Goal: Find specific page/section: Find specific page/section

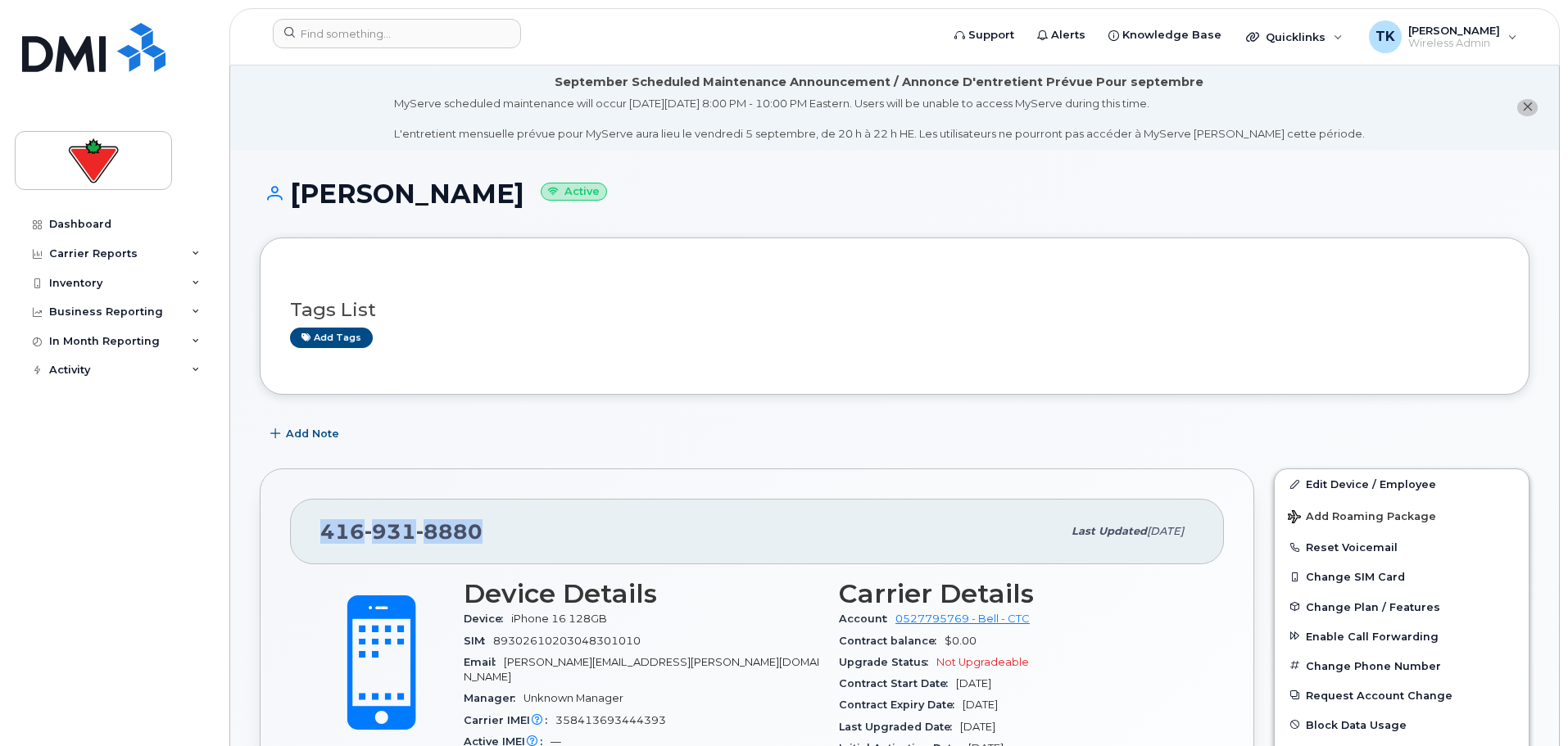
drag, startPoint x: 482, startPoint y: 529, endPoint x: 321, endPoint y: 524, distance: 161.1
click at [321, 524] on div "416 931 8880" at bounding box center [691, 531] width 741 height 34
copy span "416 931 8880"
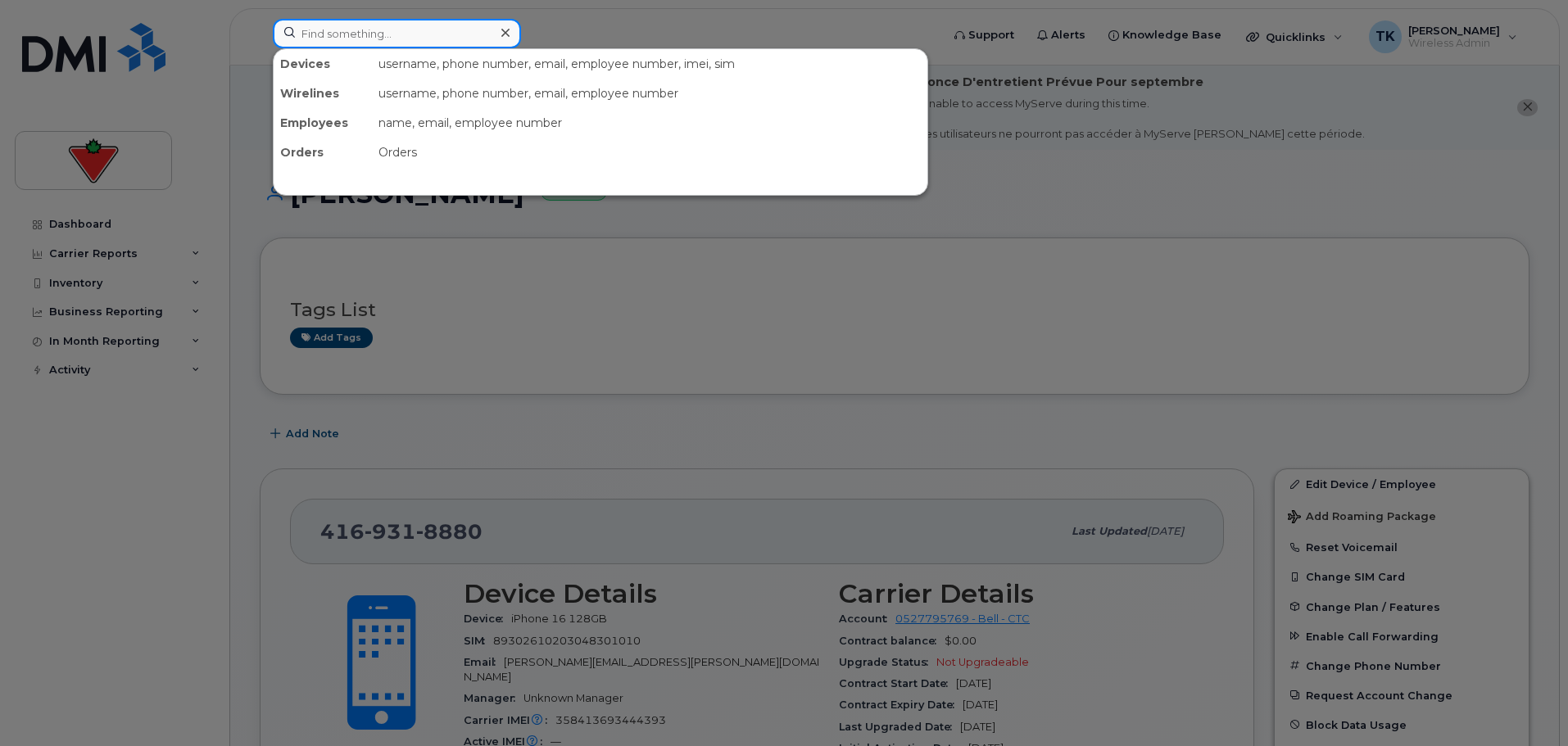
click at [435, 37] on input at bounding box center [396, 33] width 248 height 29
paste input "4169318880"
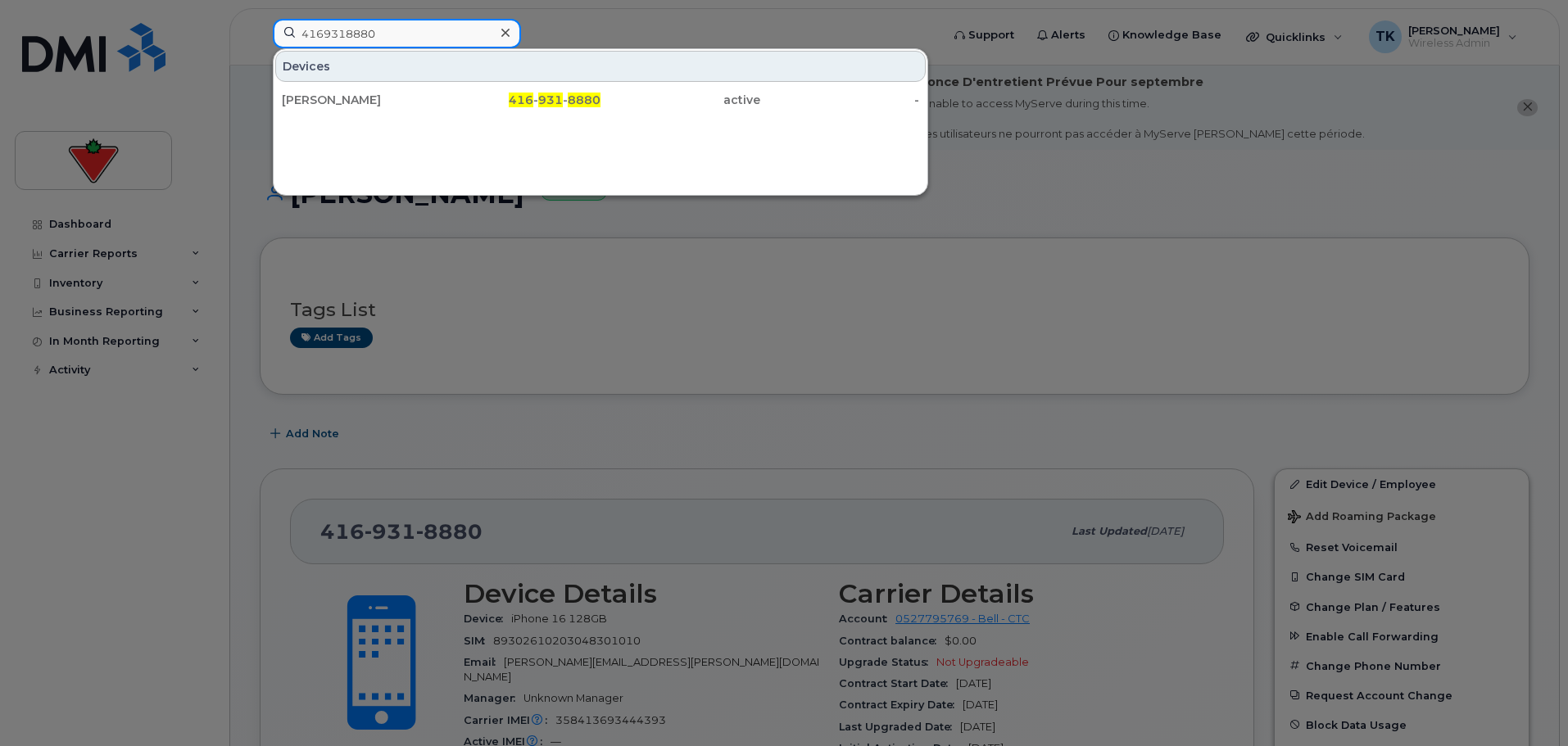
drag, startPoint x: 343, startPoint y: 36, endPoint x: 173, endPoint y: 34, distance: 170.0
click at [260, 34] on div "4169318880 Devices Thomas Reynolds 416 - 931 - 8880 active -" at bounding box center [601, 37] width 683 height 36
paste input "647-326-7591"
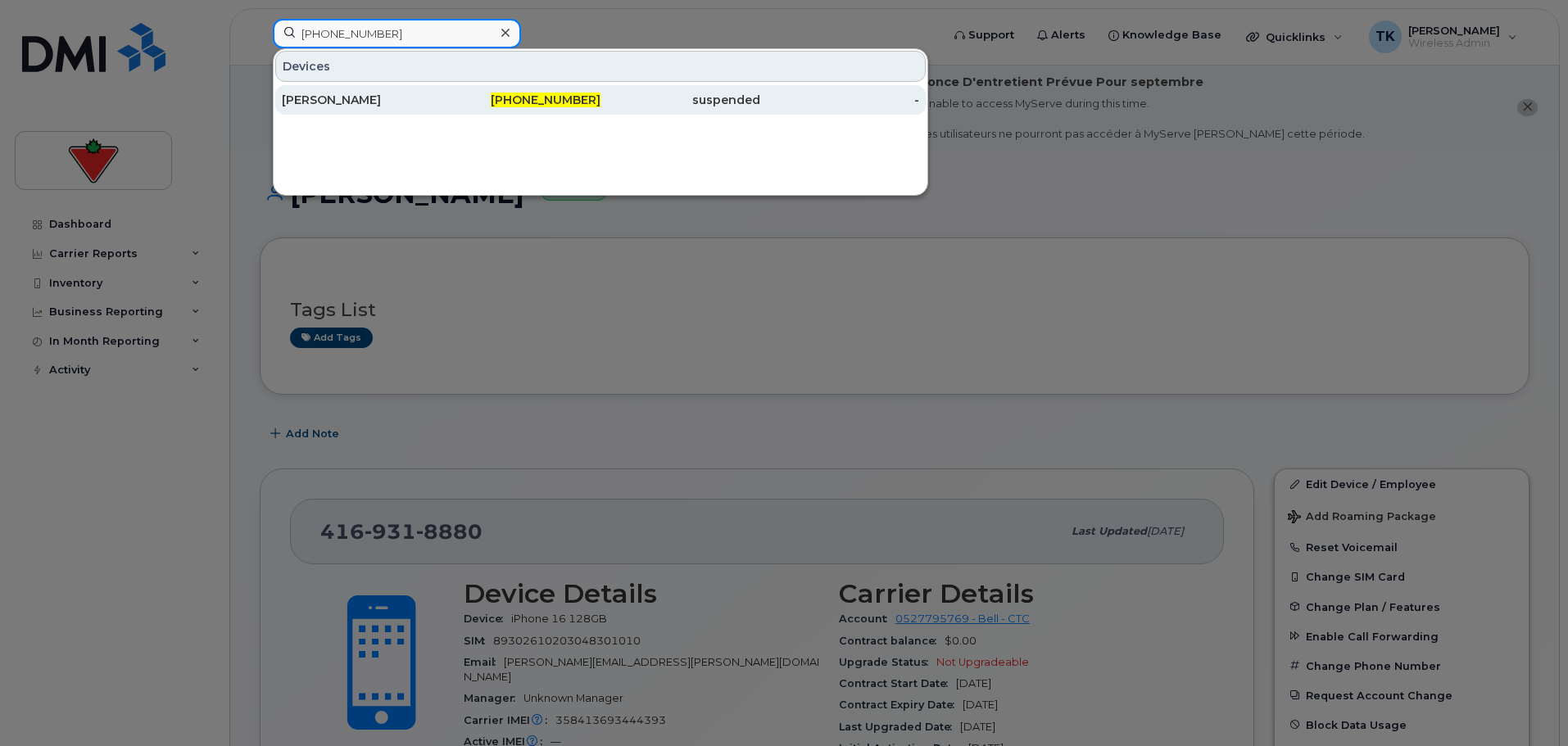
type input "647-326-7591"
click at [341, 109] on div "[PERSON_NAME]" at bounding box center [361, 99] width 160 height 29
